Goal: Obtain resource: Download file/media

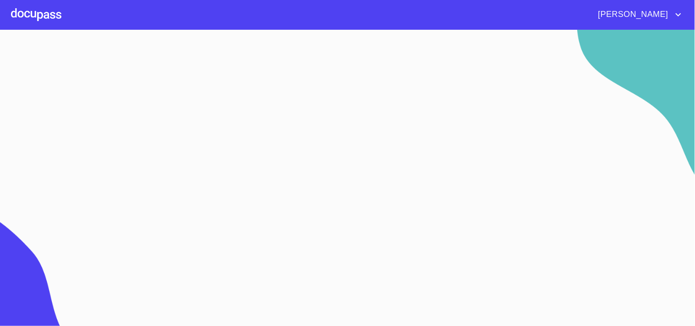
click at [35, 12] on div at bounding box center [36, 14] width 50 height 29
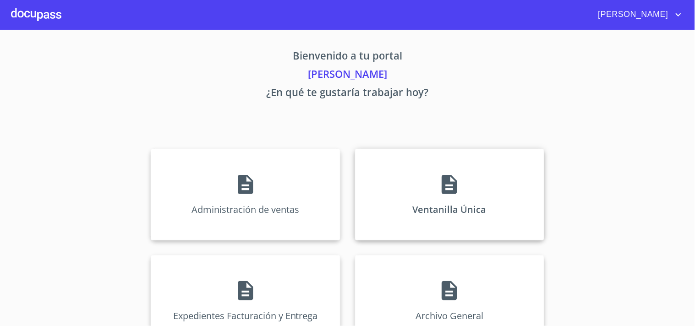
click at [375, 196] on div "Ventanilla Única" at bounding box center [449, 195] width 189 height 92
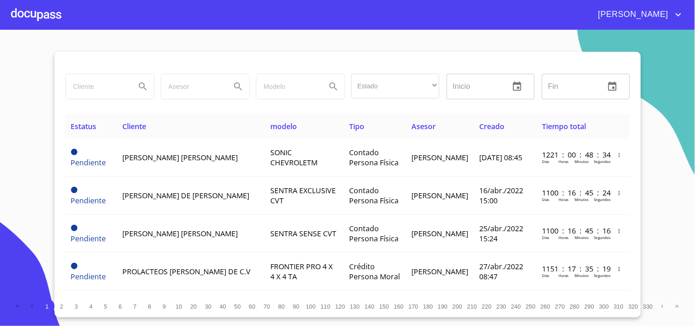
click at [115, 92] on input "search" at bounding box center [97, 86] width 62 height 25
type input "AMERICA [PERSON_NAME]"
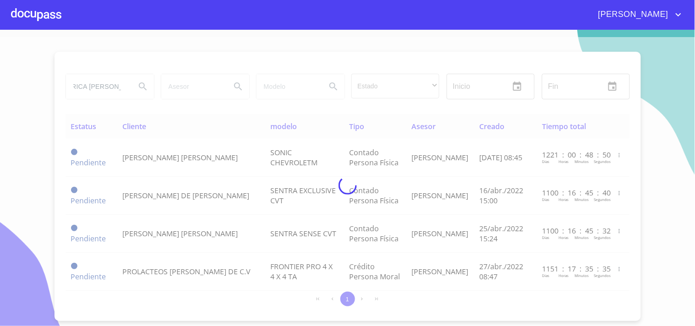
scroll to position [0, 0]
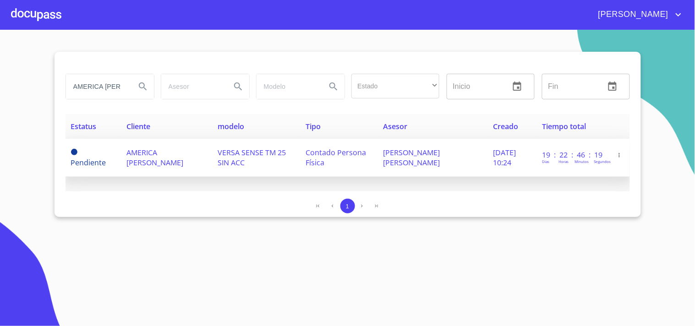
click at [147, 161] on span "AMERICA [PERSON_NAME]" at bounding box center [154, 157] width 57 height 20
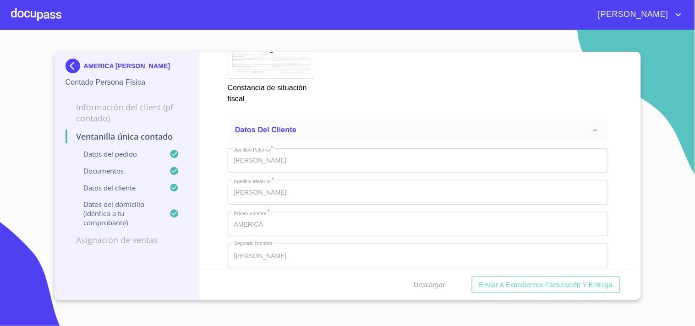
scroll to position [1577, 0]
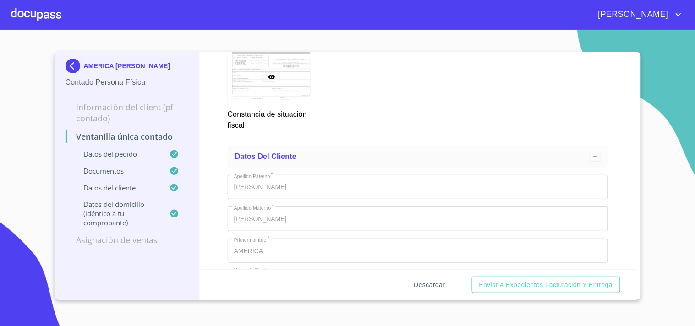
click at [433, 279] on span "Descargar" at bounding box center [429, 284] width 31 height 11
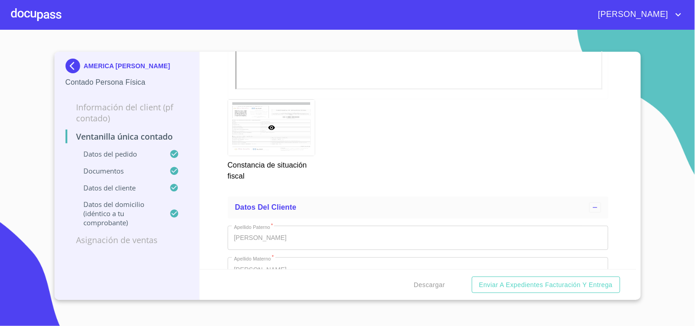
click at [410, 277] on button "Descargar" at bounding box center [429, 285] width 38 height 17
